Goal: Task Accomplishment & Management: Complete application form

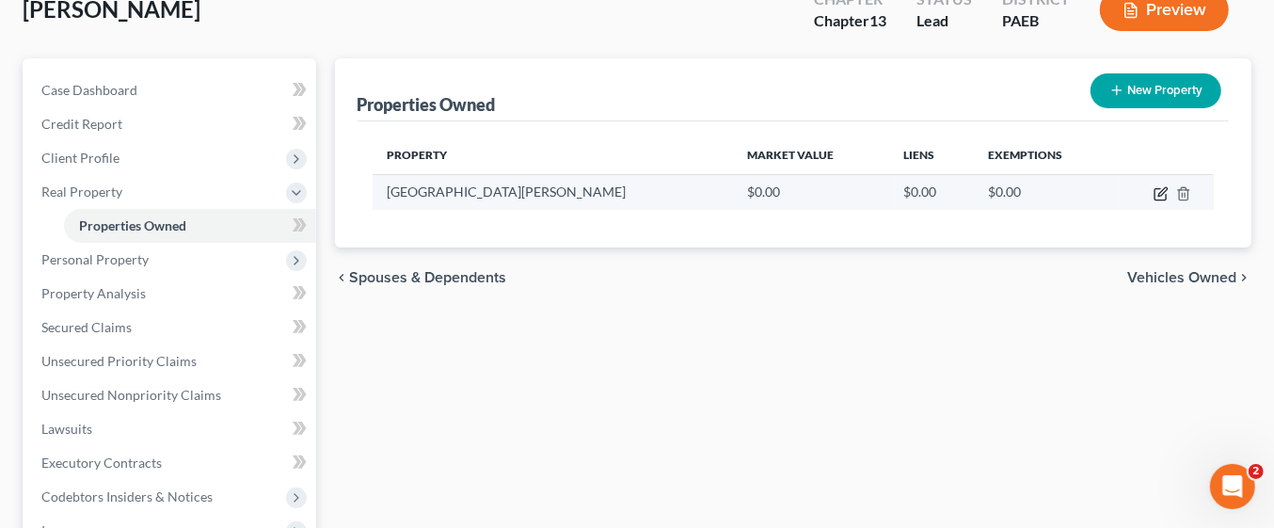
click at [1158, 195] on icon "button" at bounding box center [1161, 193] width 15 height 15
select select "39"
select select "14"
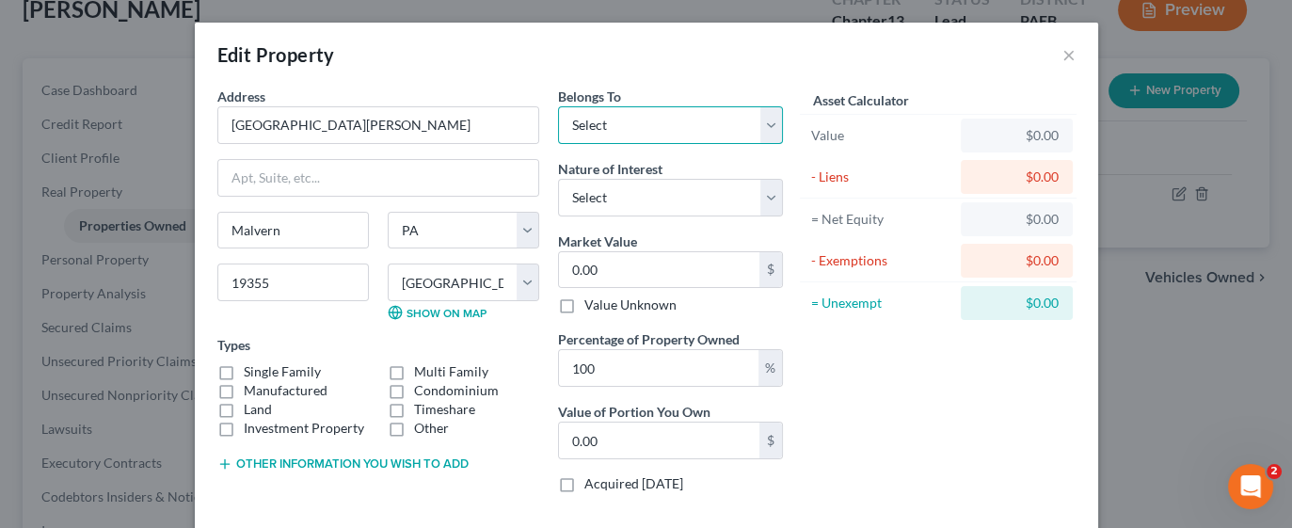
click at [762, 132] on select "Select Debtor 1 Only Debtor 2 Only Debtor 1 And Debtor 2 Only At Least One Of T…" at bounding box center [670, 125] width 225 height 38
click at [1062, 54] on button "×" at bounding box center [1068, 54] width 13 height 23
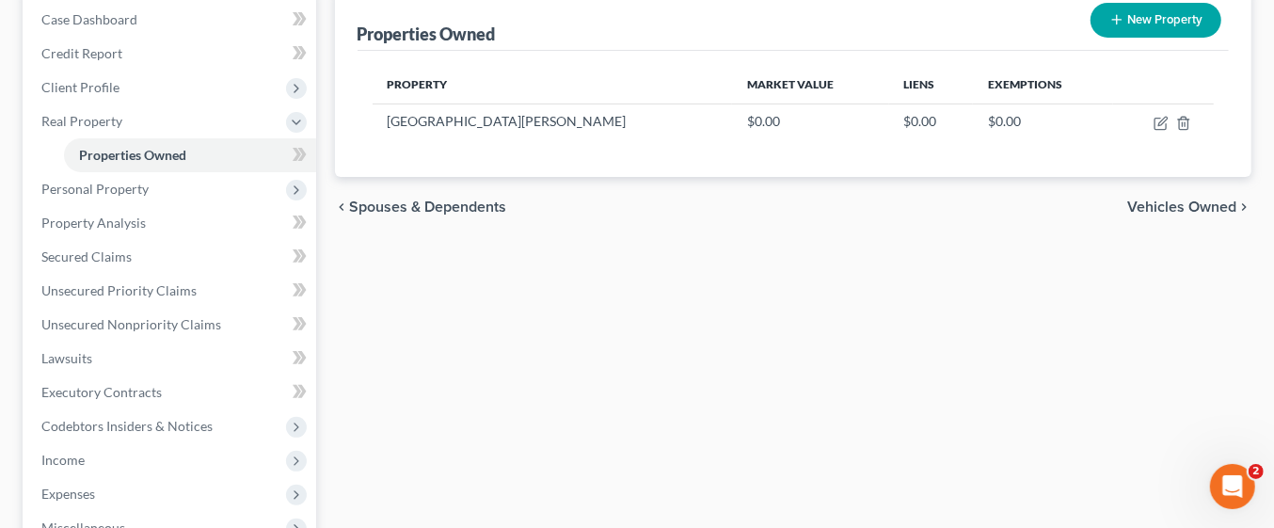
scroll to position [200, 0]
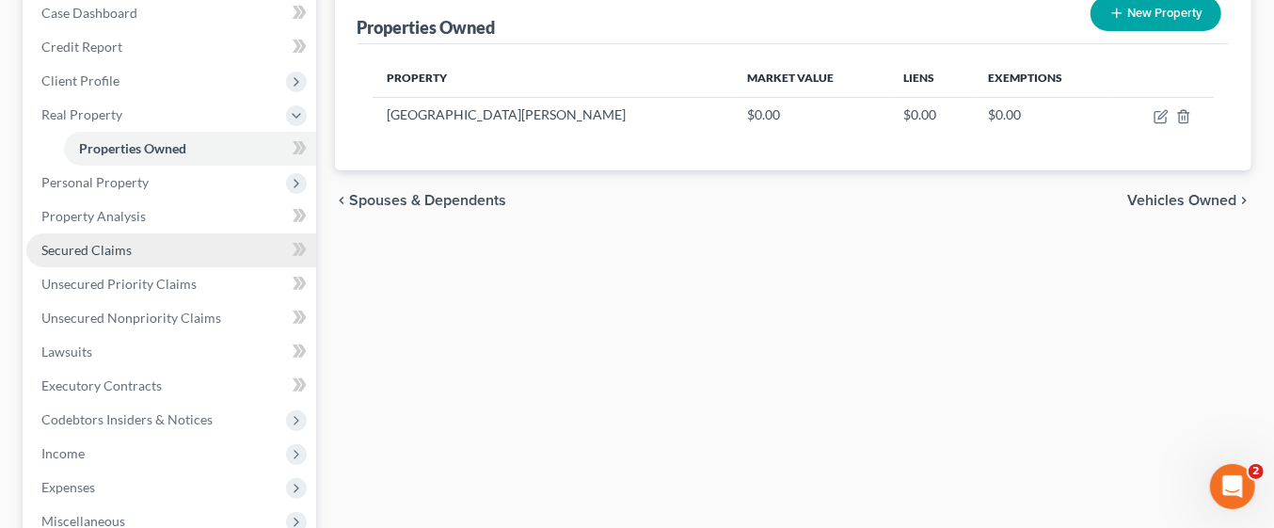
click at [120, 254] on span "Secured Claims" at bounding box center [86, 250] width 90 height 16
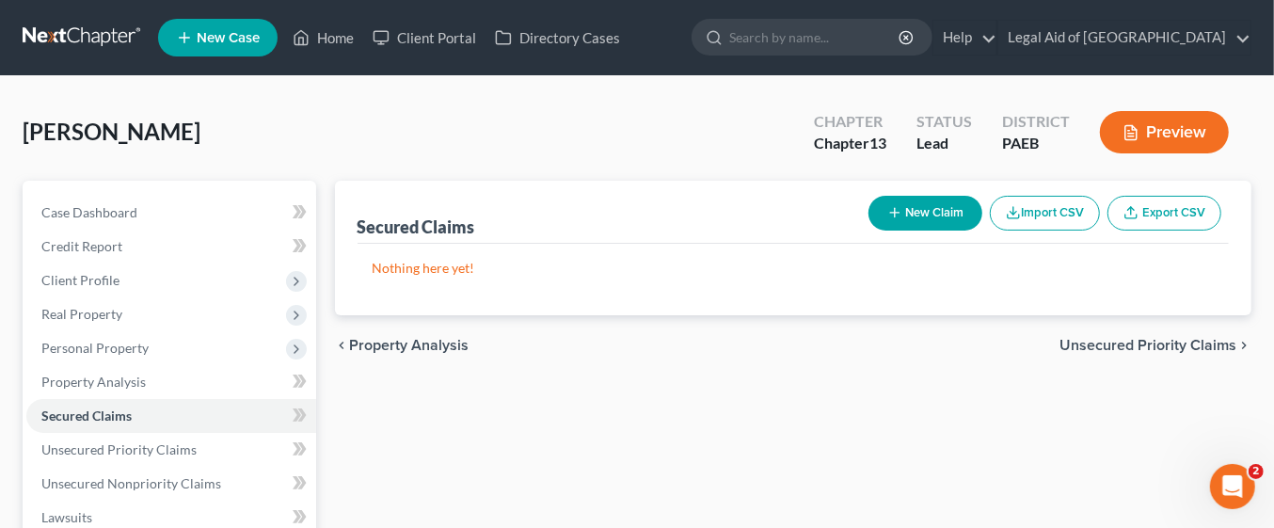
click at [932, 217] on button "New Claim" at bounding box center [926, 213] width 114 height 35
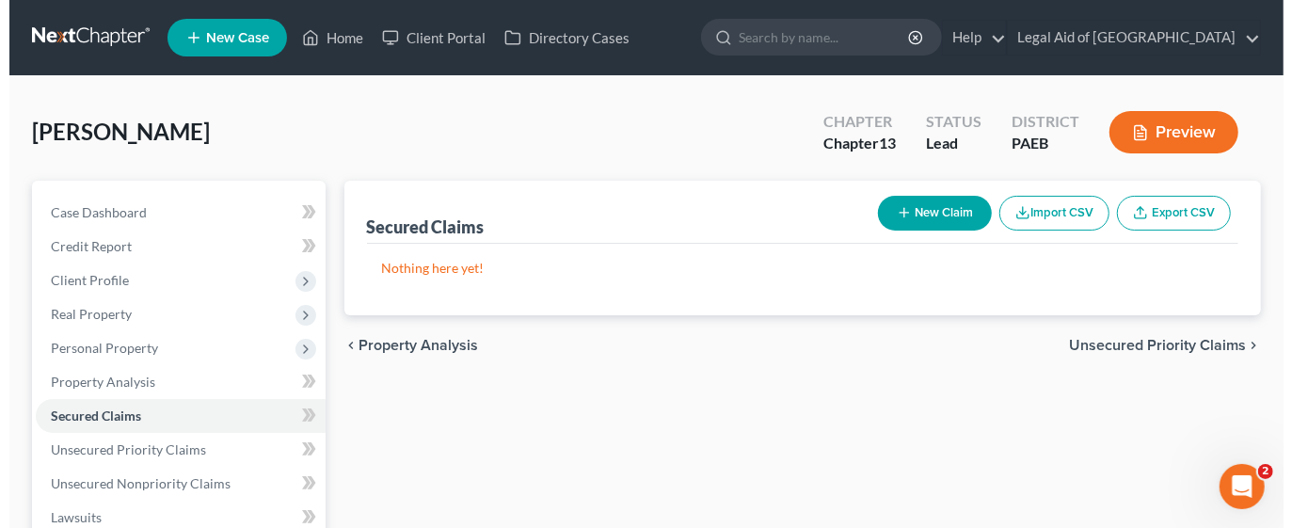
select select "0"
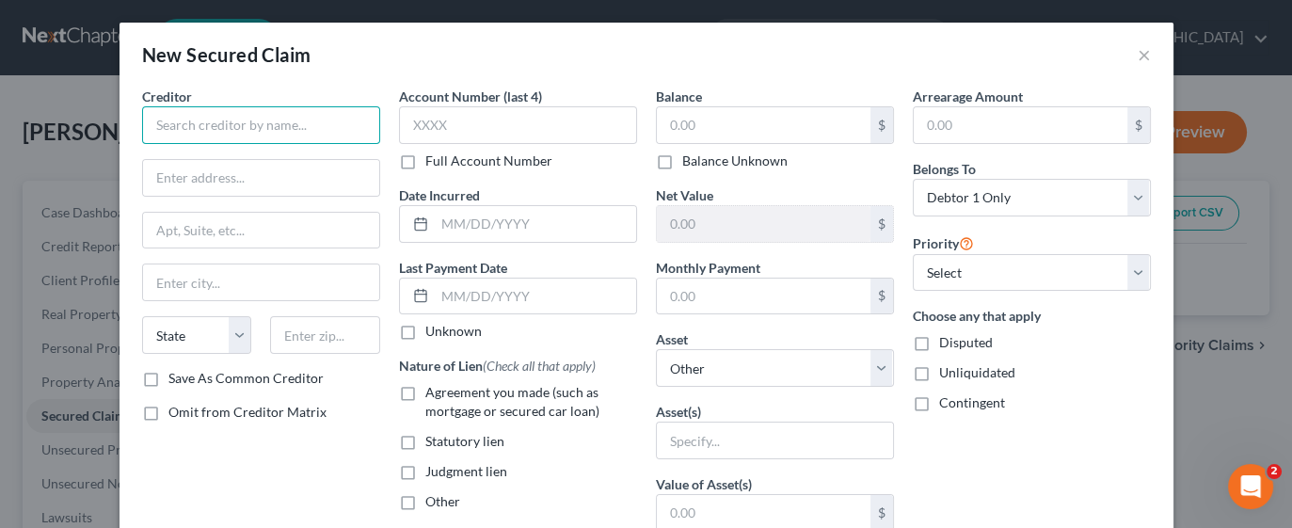
click at [237, 118] on input "text" at bounding box center [261, 125] width 238 height 38
click at [263, 126] on input "text" at bounding box center [261, 125] width 238 height 38
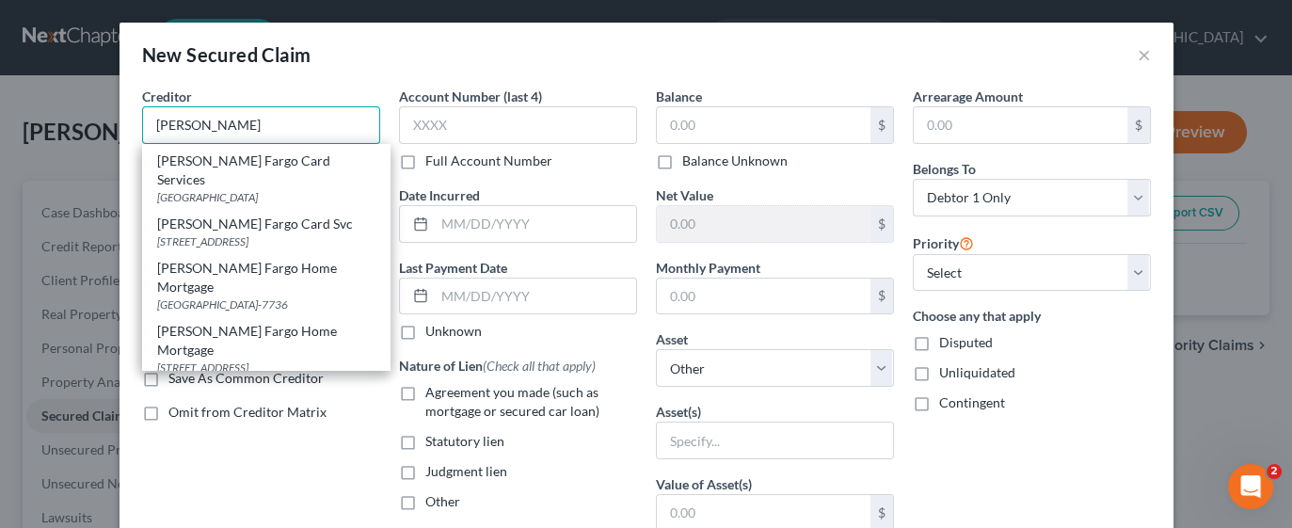
scroll to position [729, 0]
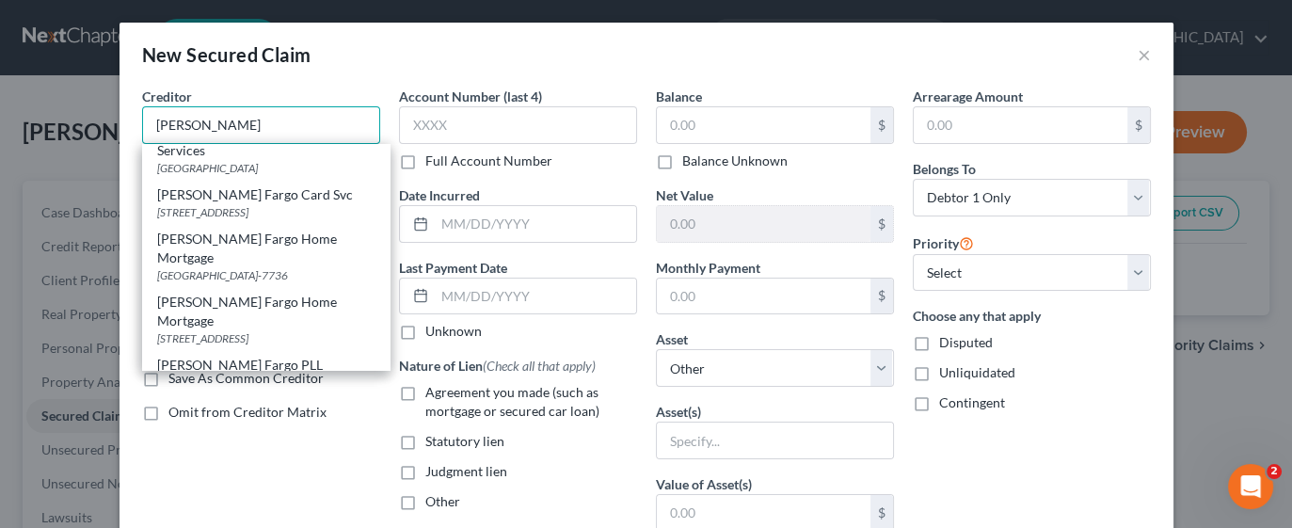
click at [218, 133] on input "[PERSON_NAME]" at bounding box center [261, 125] width 238 height 38
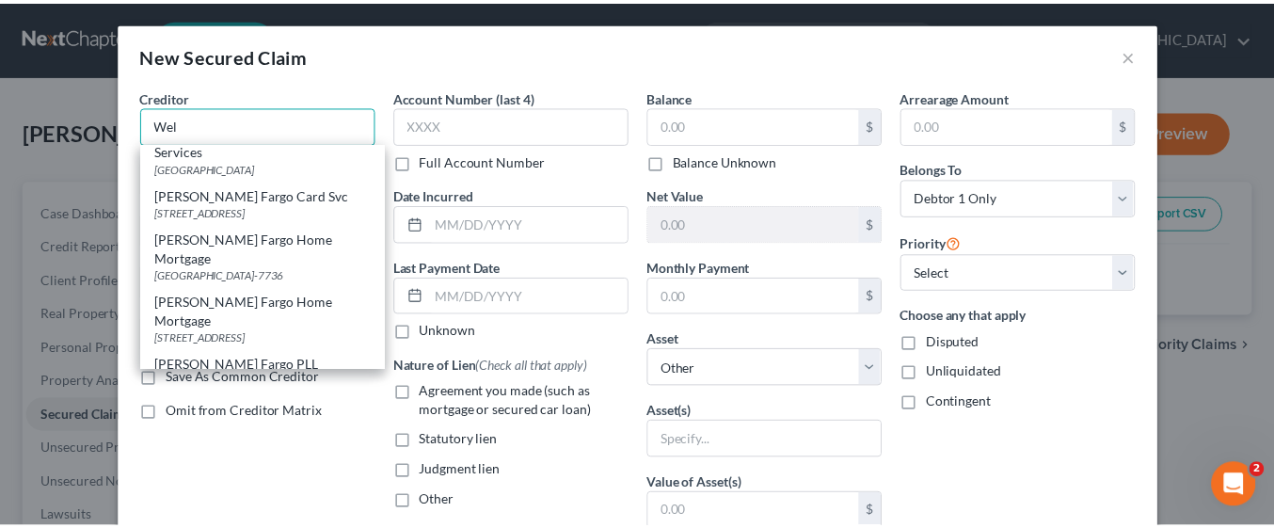
scroll to position [0, 0]
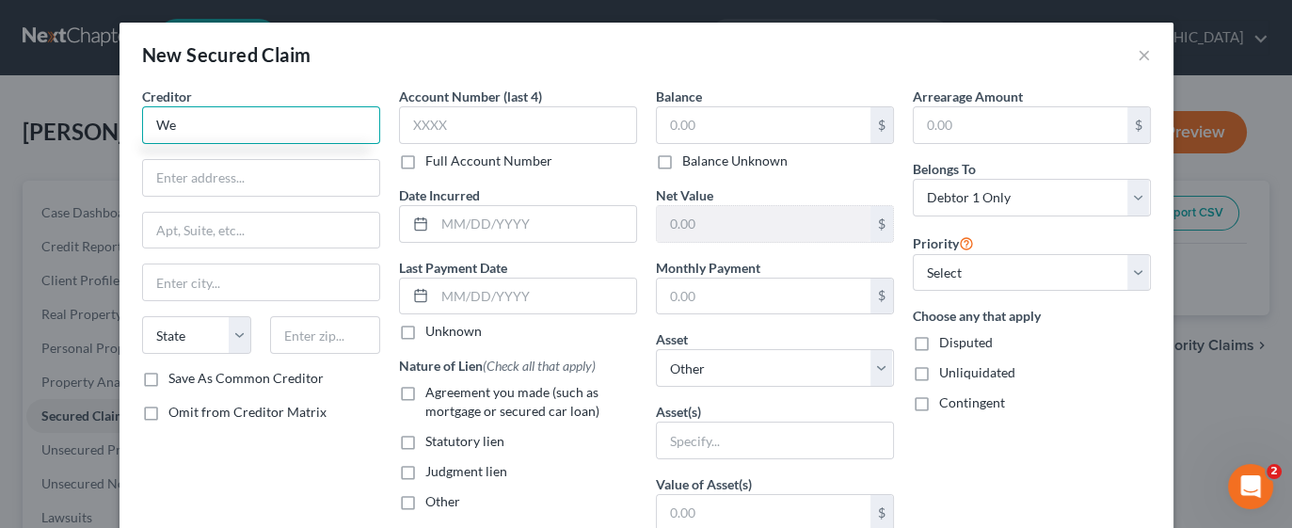
type input "W"
type input "O"
click at [1140, 60] on button "×" at bounding box center [1144, 54] width 13 height 23
